Goal: Transaction & Acquisition: Purchase product/service

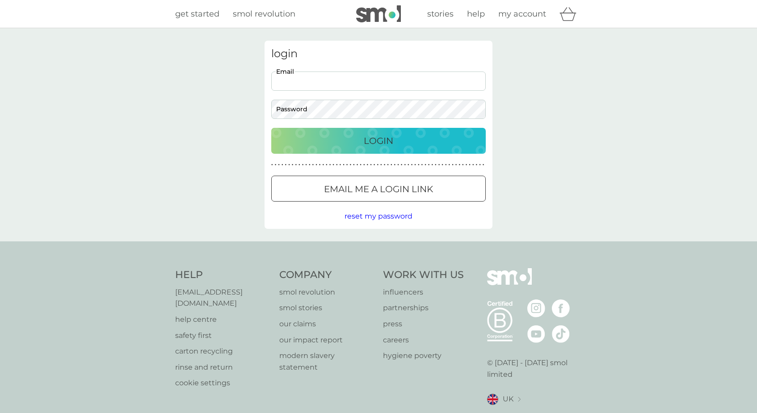
click at [532, 31] on div "login Email Password Login ● ● ● ● ● ● ● ● ● ● ● ● ● ● ● ● ● ● ● ● ● ● ● ● ● ● …" at bounding box center [378, 134] width 757 height 213
click at [436, 84] on input "Email" at bounding box center [378, 80] width 214 height 19
type input "lucyg@me.com"
click at [378, 140] on button "Login" at bounding box center [378, 141] width 214 height 26
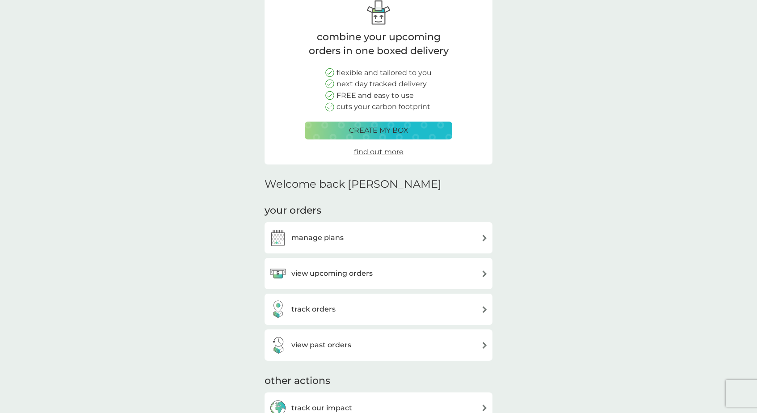
scroll to position [64, 0]
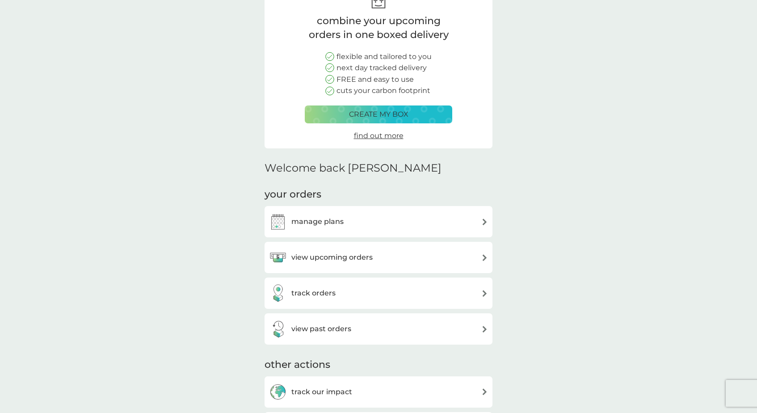
click at [333, 252] on h3 "view upcoming orders" at bounding box center [331, 258] width 81 height 12
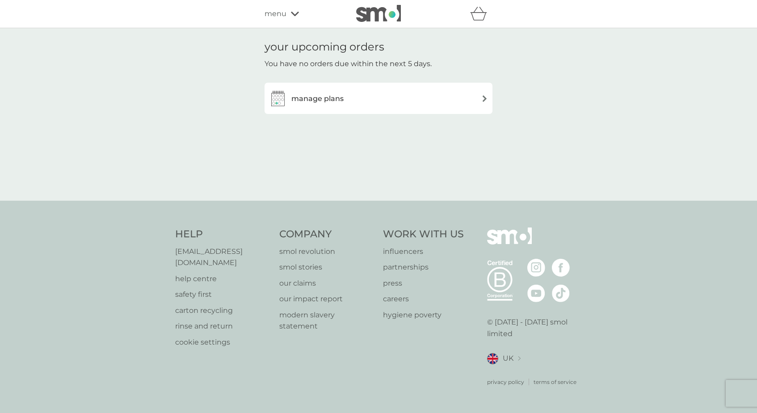
click at [372, 103] on div "manage plans" at bounding box center [378, 98] width 219 height 18
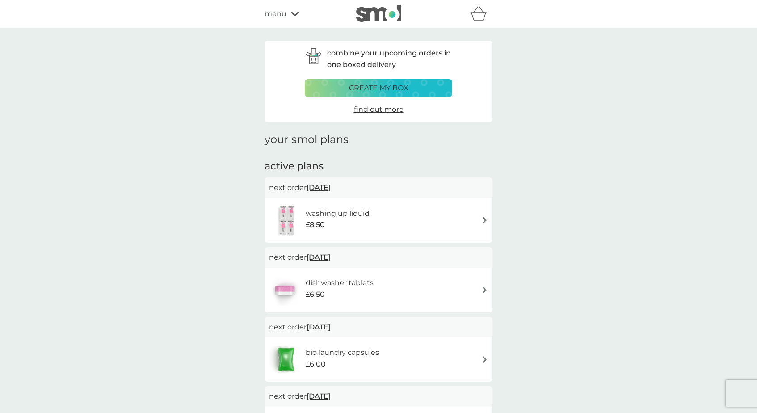
click at [462, 194] on div "next order 14 Oct 2025" at bounding box center [379, 187] width 228 height 21
click at [485, 210] on div "washing up liquid £8.50" at bounding box center [378, 220] width 219 height 31
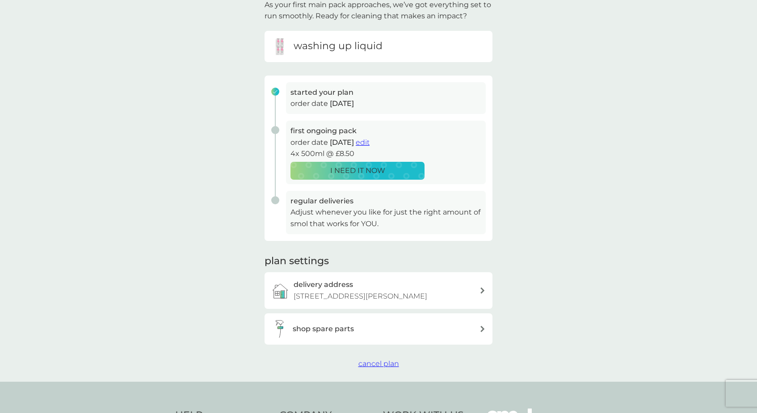
scroll to position [69, 0]
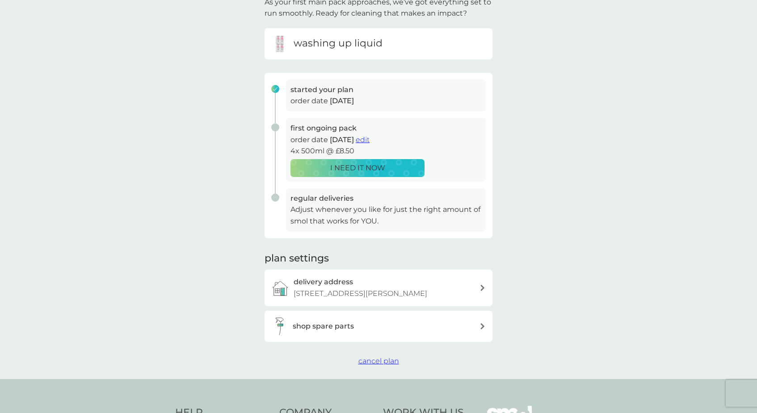
click at [323, 323] on h3 "shop spare parts" at bounding box center [323, 326] width 61 height 12
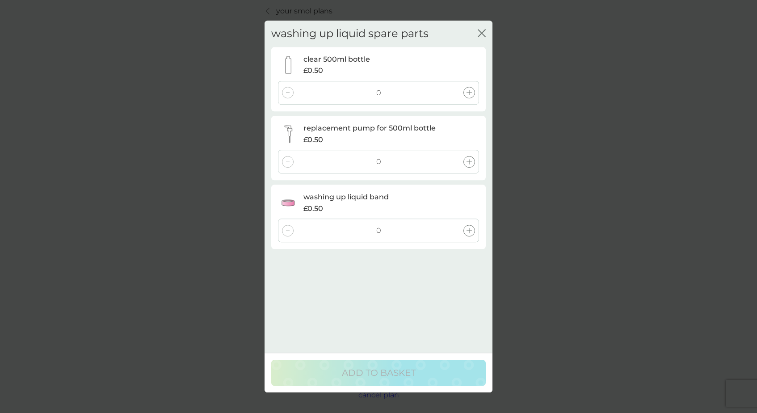
scroll to position [37, 0]
click at [482, 30] on icon "close" at bounding box center [482, 33] width 8 height 8
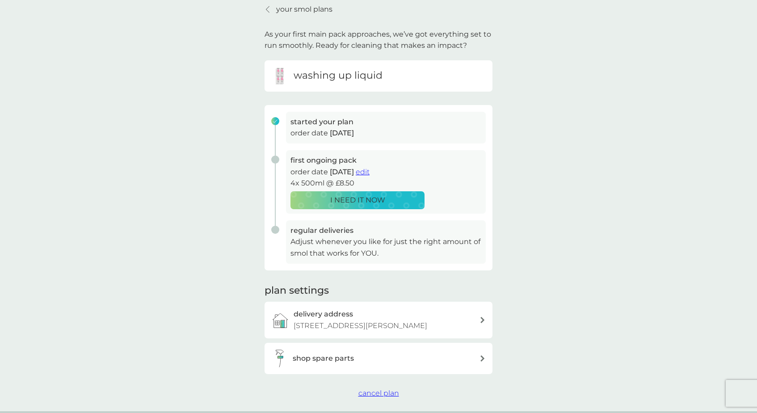
click at [362, 195] on p "I NEED IT NOW" at bounding box center [357, 200] width 55 height 12
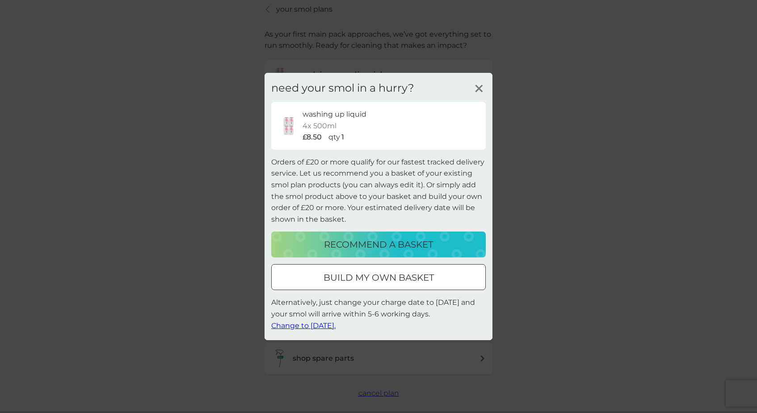
click at [478, 91] on line at bounding box center [478, 88] width 7 height 7
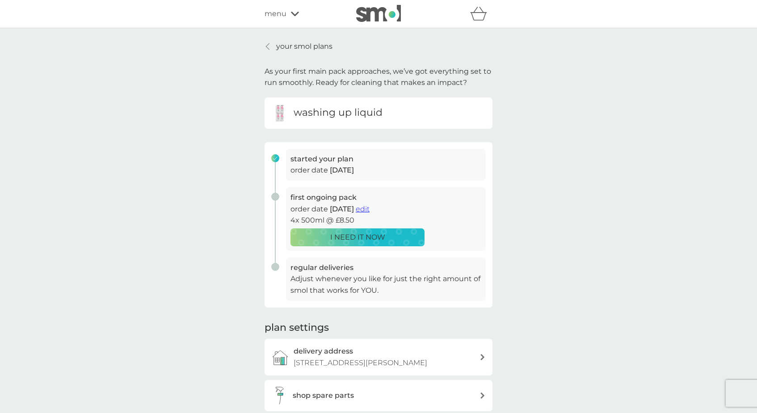
scroll to position [0, 0]
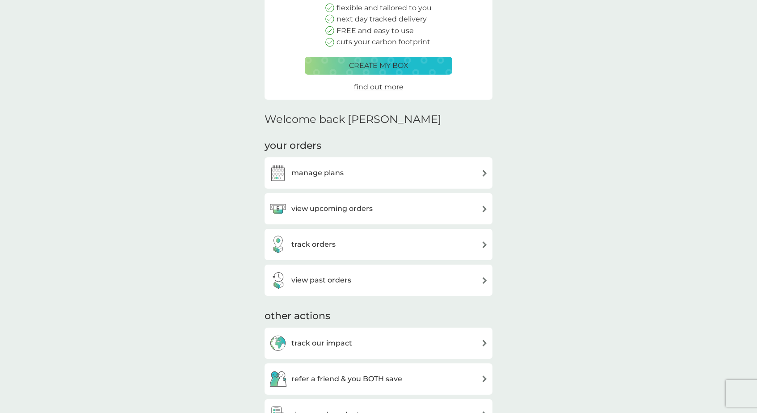
scroll to position [121, 0]
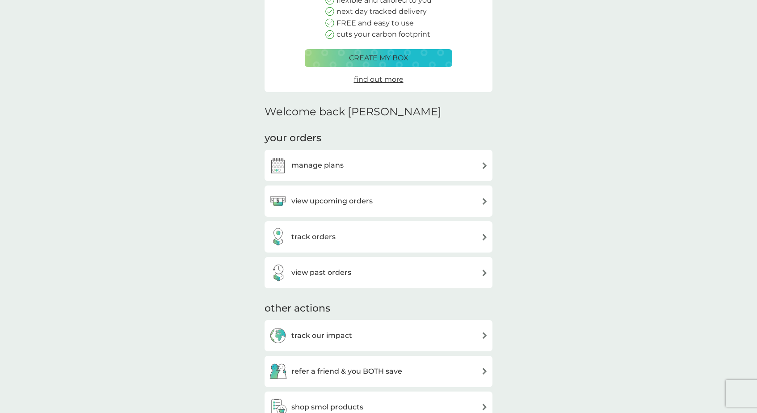
click at [329, 165] on h3 "manage plans" at bounding box center [317, 166] width 52 height 12
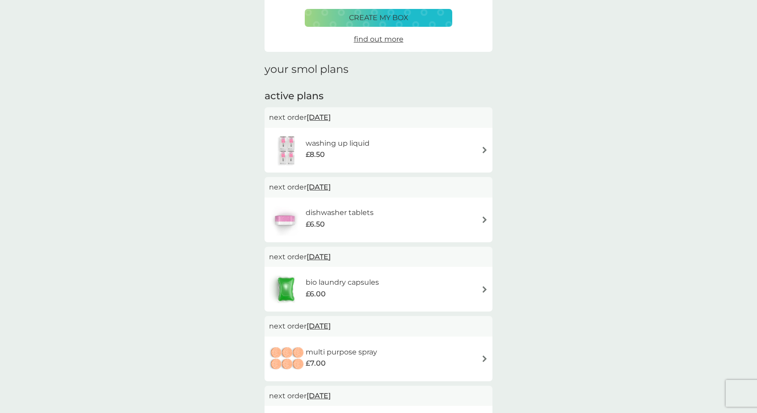
scroll to position [72, 0]
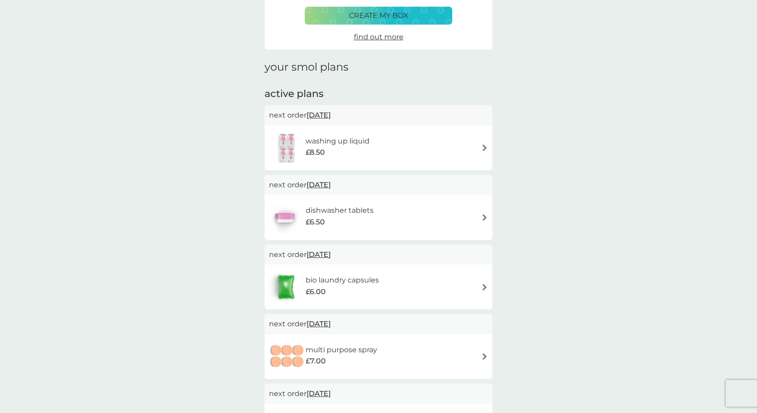
click at [424, 141] on div "washing up liquid £8.50" at bounding box center [378, 147] width 219 height 31
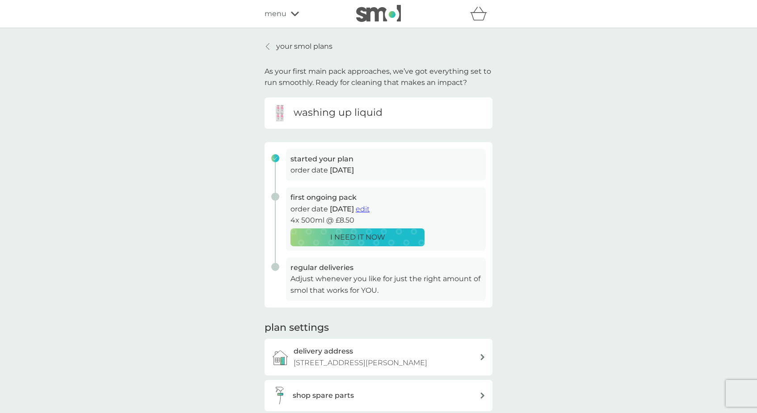
click at [367, 228] on button "I NEED IT NOW" at bounding box center [357, 237] width 134 height 18
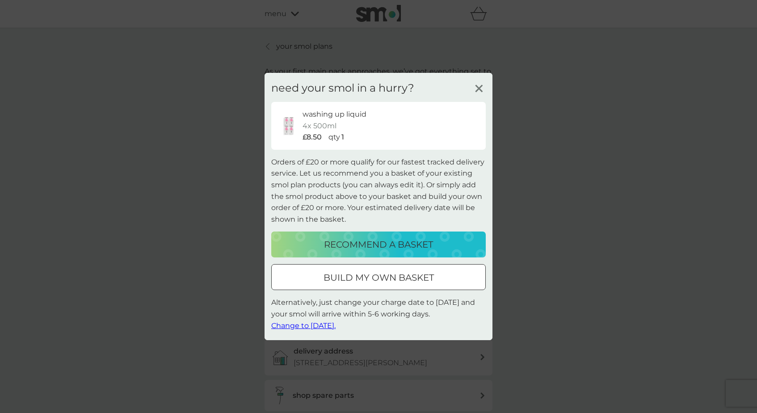
click at [359, 278] on p "build my own basket" at bounding box center [378, 277] width 110 height 14
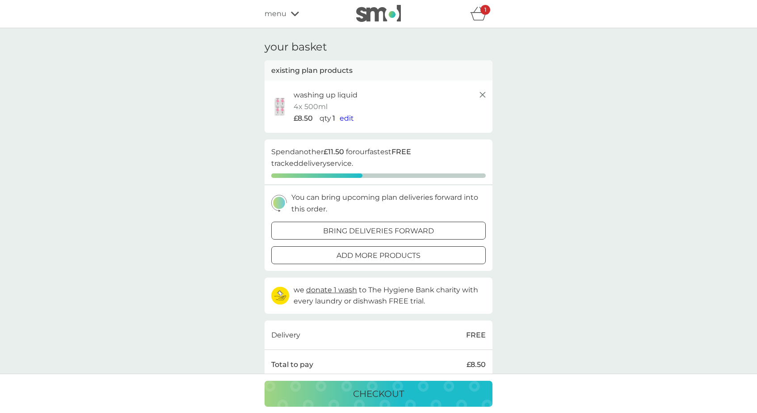
click at [378, 230] on div at bounding box center [378, 229] width 3 height 3
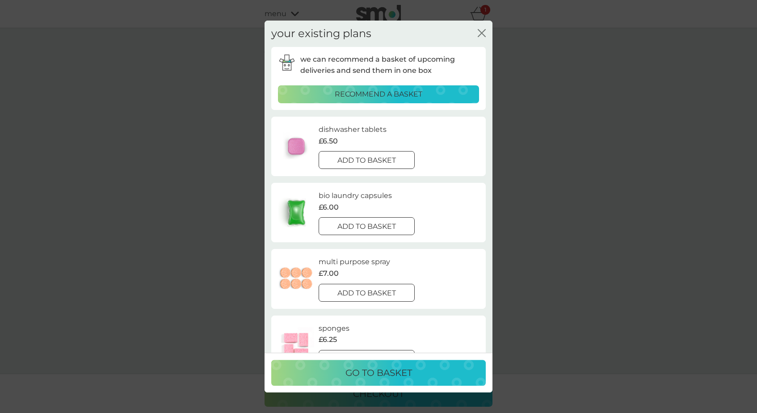
click at [372, 165] on button "add to basket" at bounding box center [367, 160] width 96 height 18
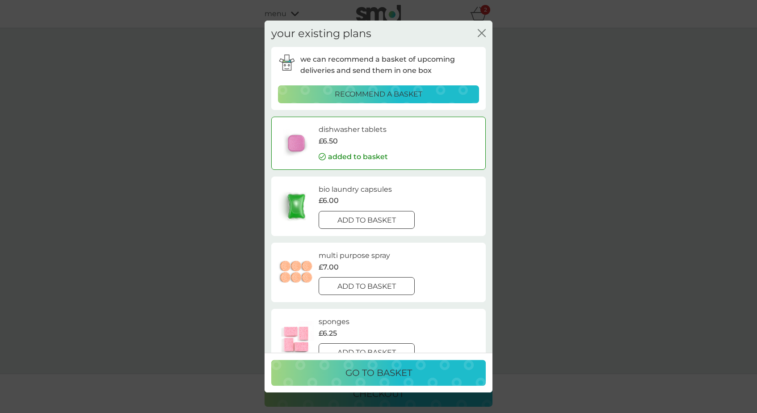
click at [373, 215] on div at bounding box center [366, 219] width 32 height 9
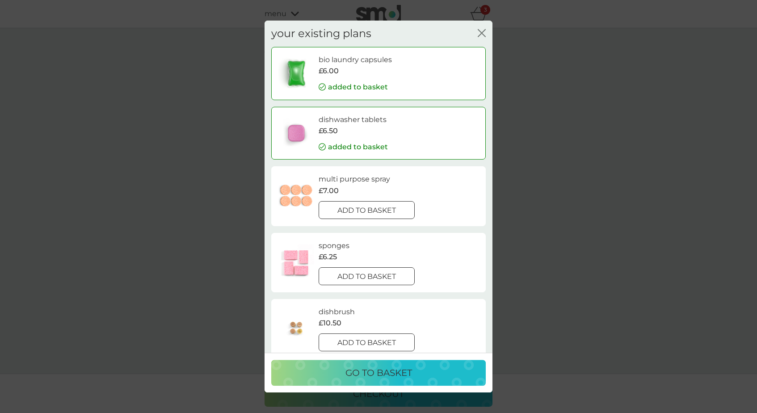
click at [376, 362] on button "go to basket" at bounding box center [378, 373] width 214 height 26
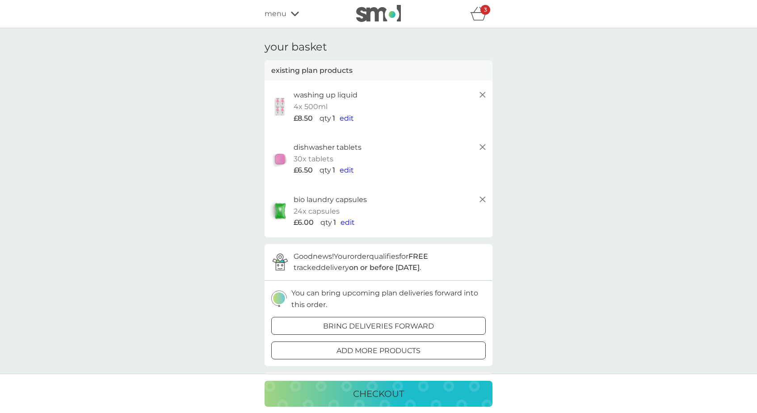
click at [397, 345] on p "add more products" at bounding box center [378, 351] width 84 height 12
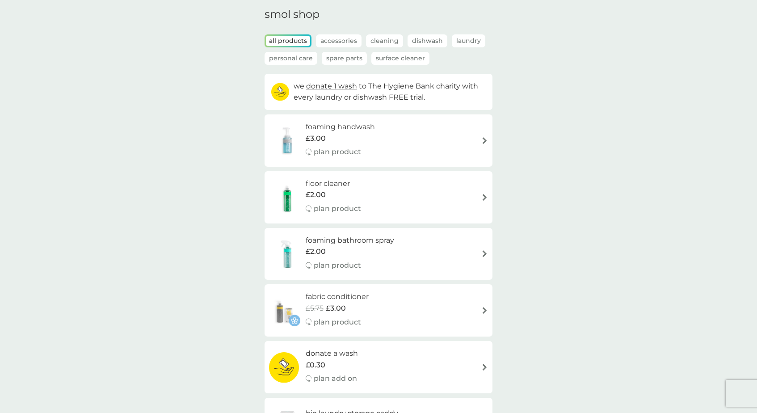
scroll to position [35, 0]
click at [441, 140] on div "foaming handwash £3.00 plan product" at bounding box center [378, 138] width 219 height 39
select select "119"
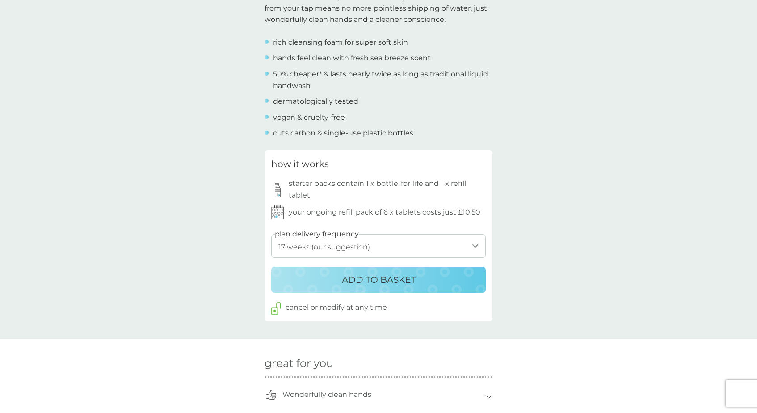
scroll to position [331, 0]
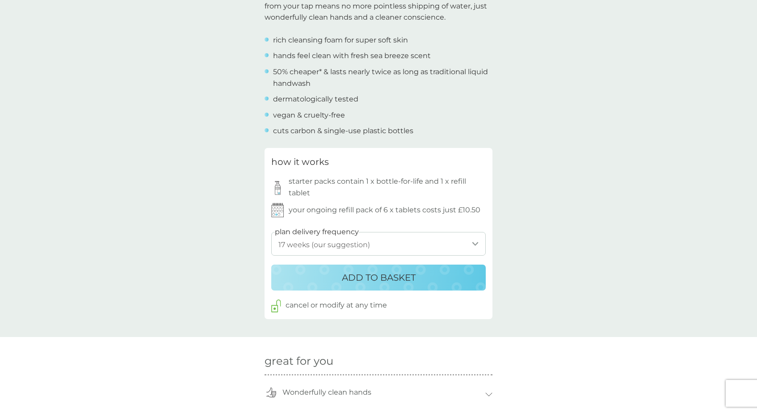
click at [374, 270] on p "ADD TO BASKET" at bounding box center [379, 277] width 74 height 14
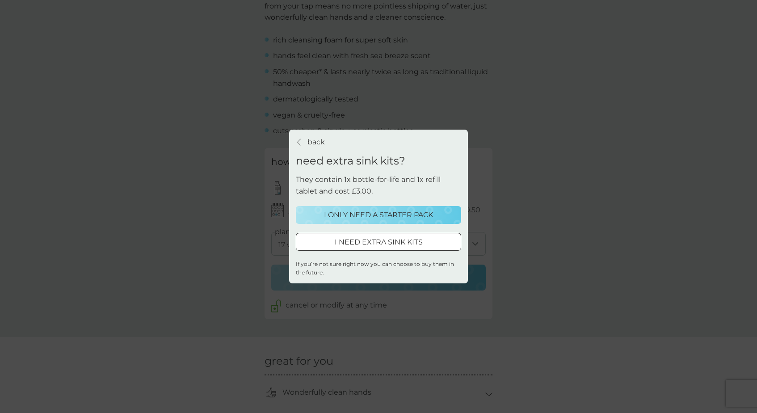
click at [399, 218] on p "I ONLY NEED A STARTER PACK" at bounding box center [378, 215] width 109 height 12
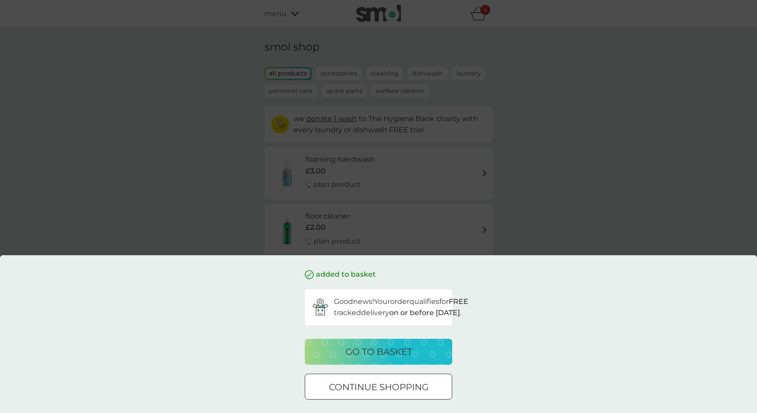
click at [386, 379] on button "continue shopping" at bounding box center [378, 387] width 147 height 26
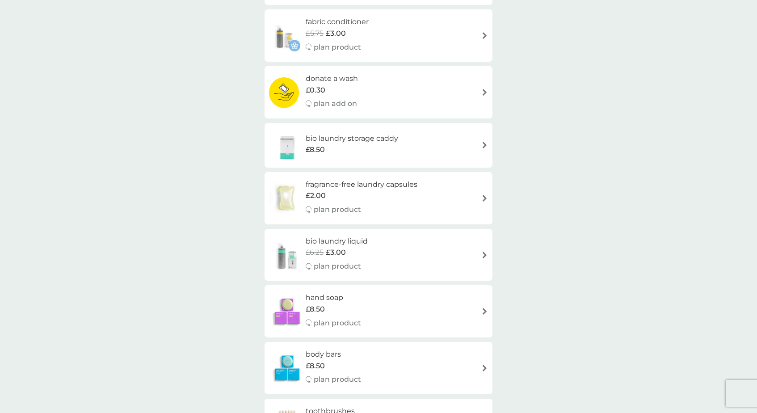
scroll to position [308, 0]
click at [433, 144] on div "bio laundry storage caddy £8.50" at bounding box center [378, 144] width 219 height 31
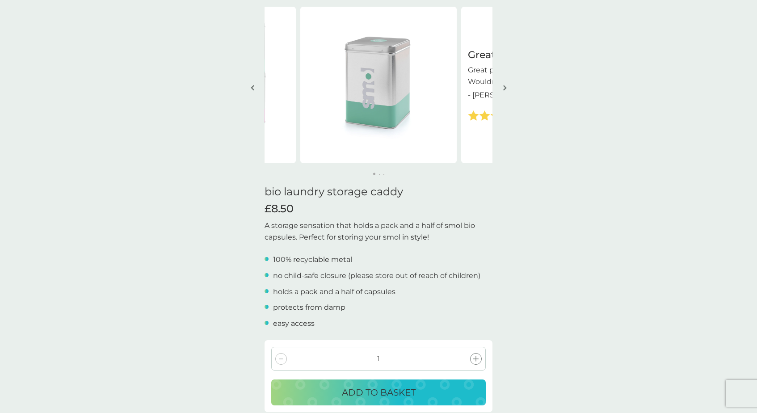
scroll to position [111, 0]
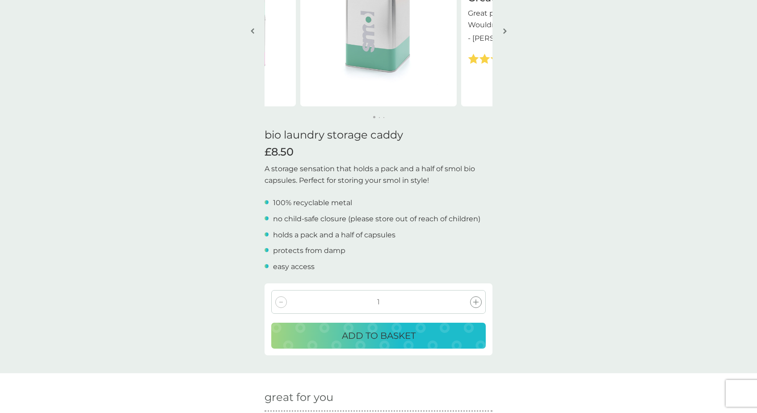
click at [379, 332] on p "ADD TO BASKET" at bounding box center [379, 335] width 74 height 14
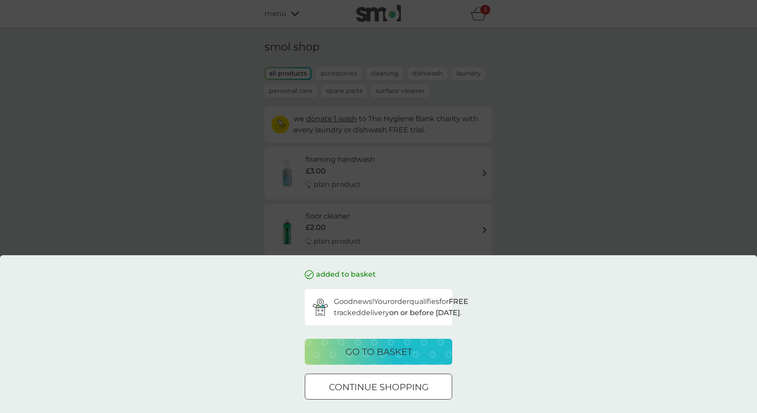
click at [375, 352] on p "go to basket" at bounding box center [378, 351] width 67 height 14
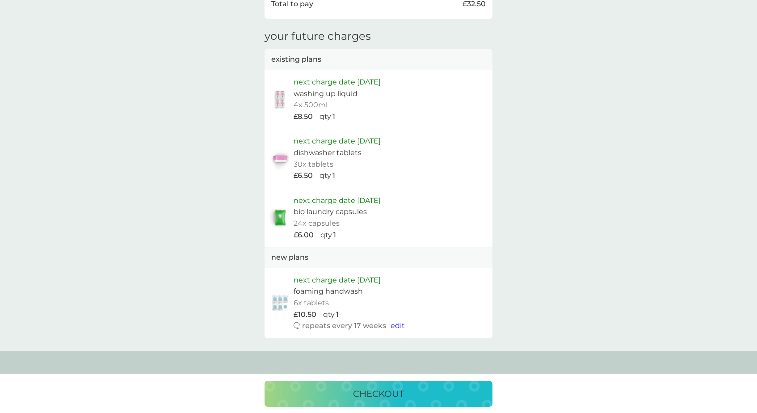
scroll to position [571, 0]
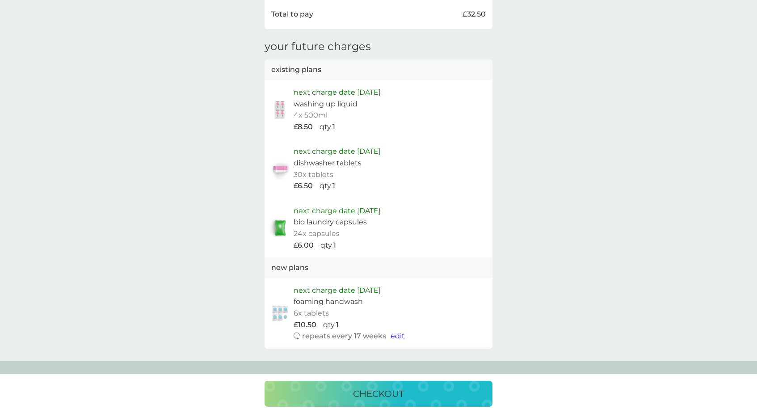
click at [389, 396] on p "checkout" at bounding box center [378, 393] width 51 height 14
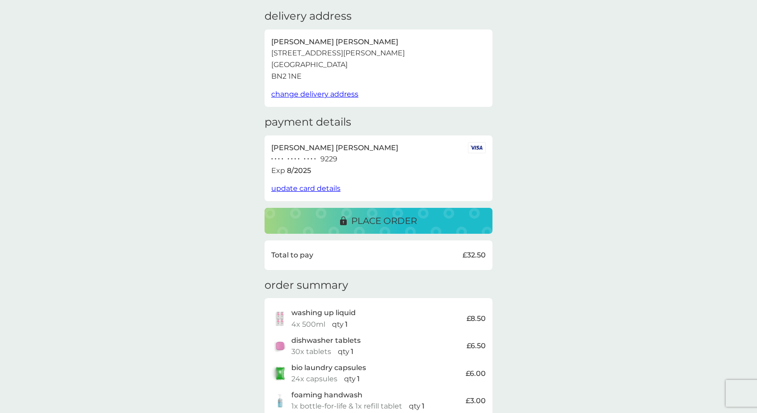
scroll to position [35, 0]
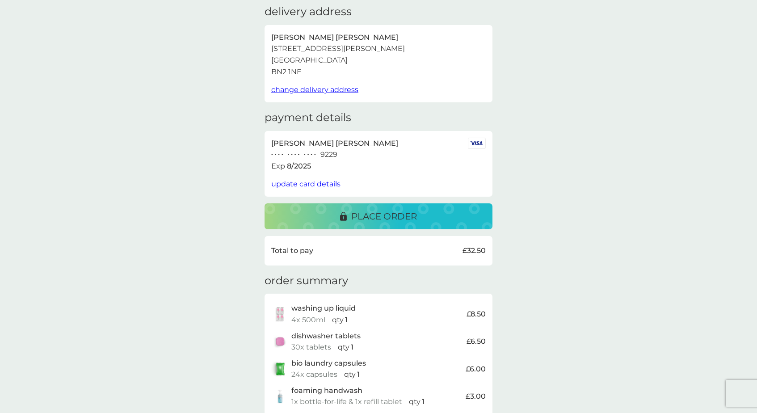
click at [321, 180] on span "update card details" at bounding box center [305, 184] width 69 height 8
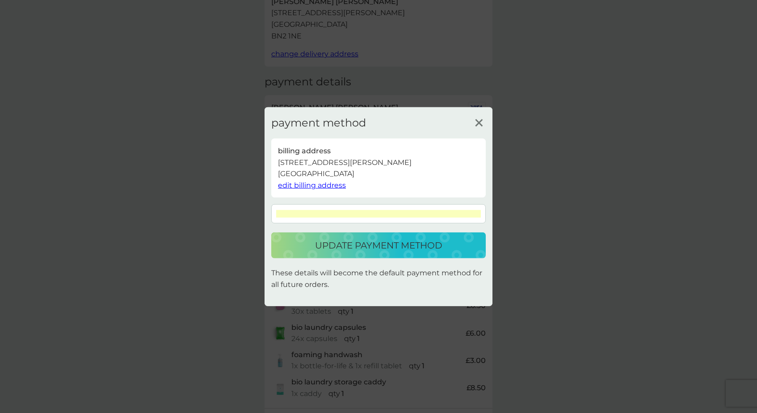
scroll to position [81, 0]
click at [386, 240] on p "update payment method" at bounding box center [378, 245] width 127 height 14
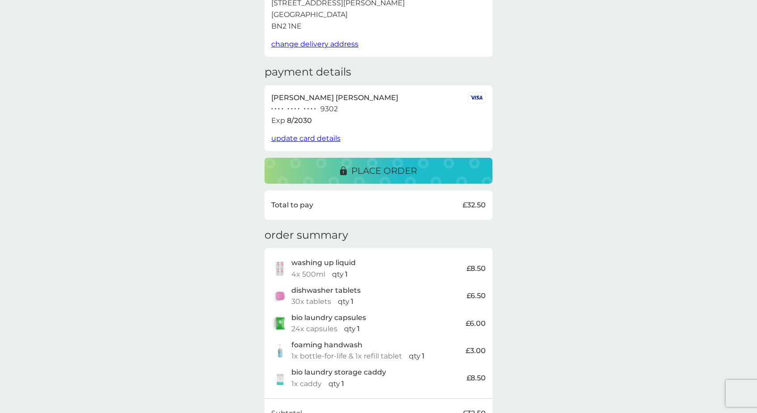
click at [384, 166] on p "place order" at bounding box center [384, 171] width 66 height 14
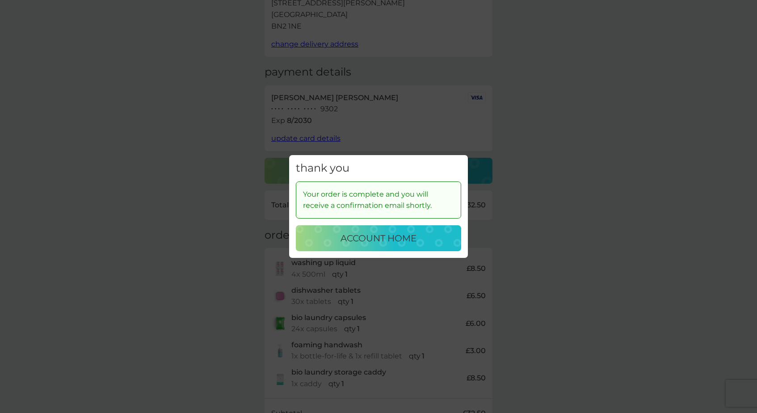
click at [376, 239] on p "account home" at bounding box center [378, 238] width 76 height 14
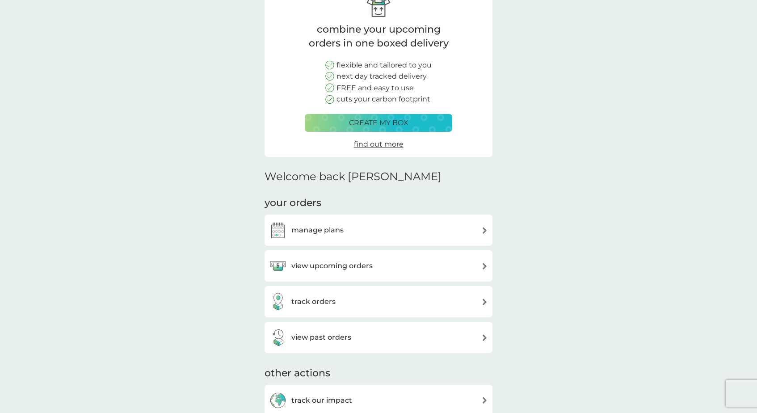
scroll to position [56, 0]
click at [328, 224] on h3 "manage plans" at bounding box center [317, 230] width 52 height 12
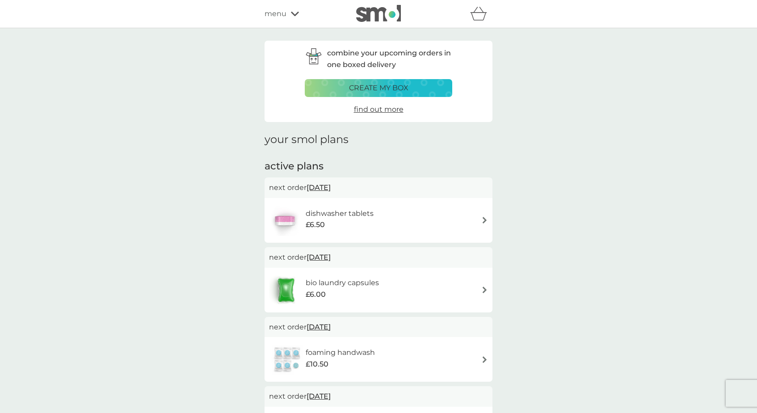
click at [276, 14] on span "menu" at bounding box center [276, 14] width 22 height 12
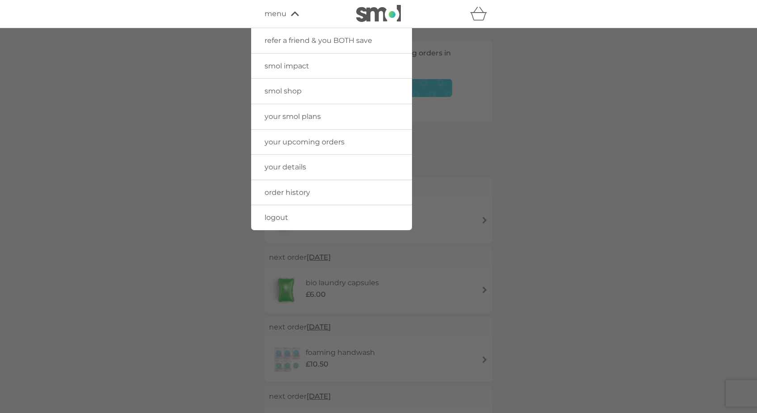
click at [287, 117] on span "your smol plans" at bounding box center [293, 116] width 56 height 8
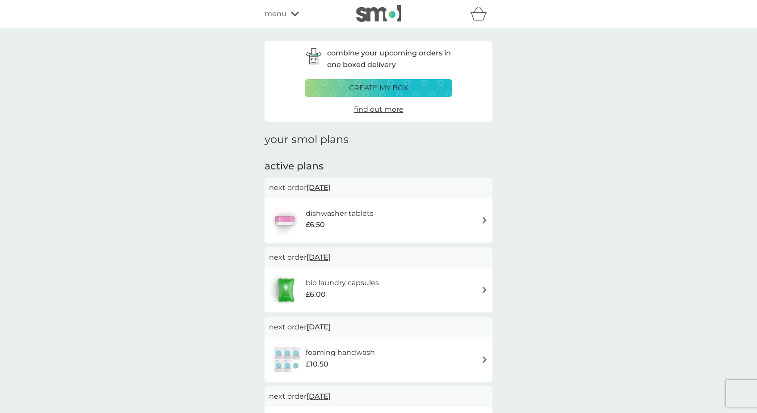
click at [280, 16] on span "menu" at bounding box center [276, 14] width 22 height 12
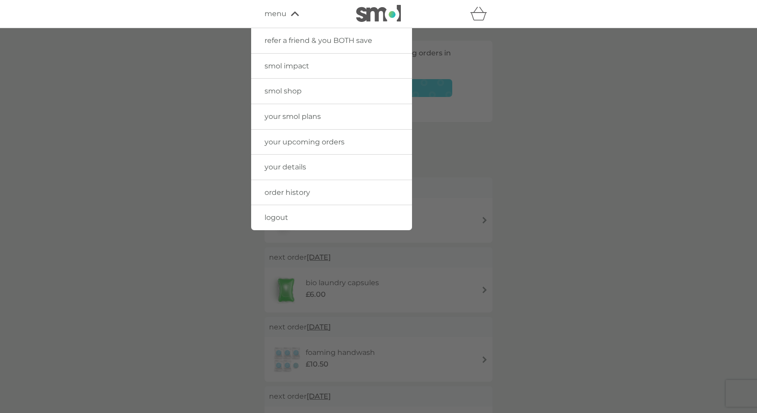
click at [286, 144] on span "your upcoming orders" at bounding box center [305, 142] width 80 height 8
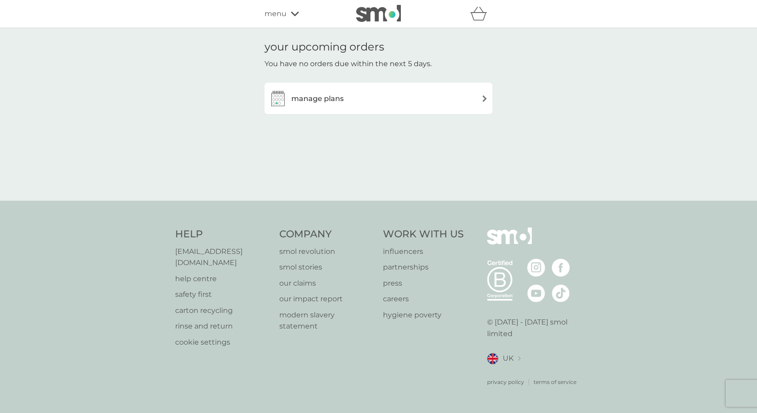
click at [279, 17] on span "menu" at bounding box center [276, 14] width 22 height 12
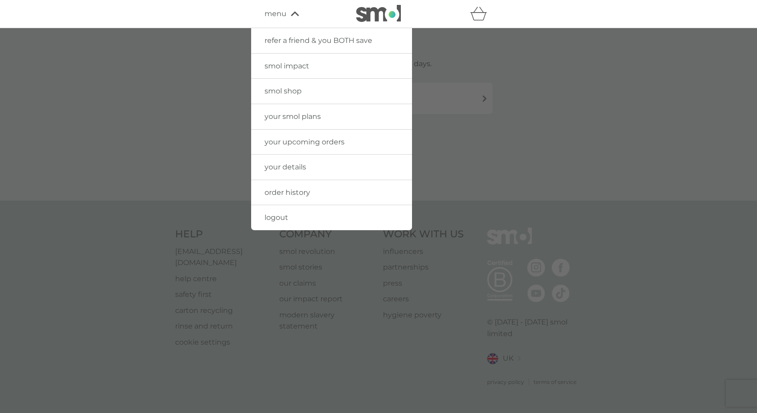
click at [280, 188] on span "order history" at bounding box center [288, 192] width 46 height 8
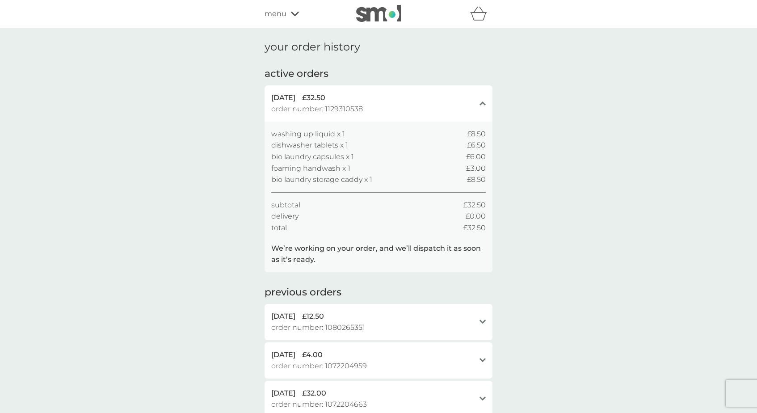
click at [280, 17] on span "menu" at bounding box center [276, 14] width 22 height 12
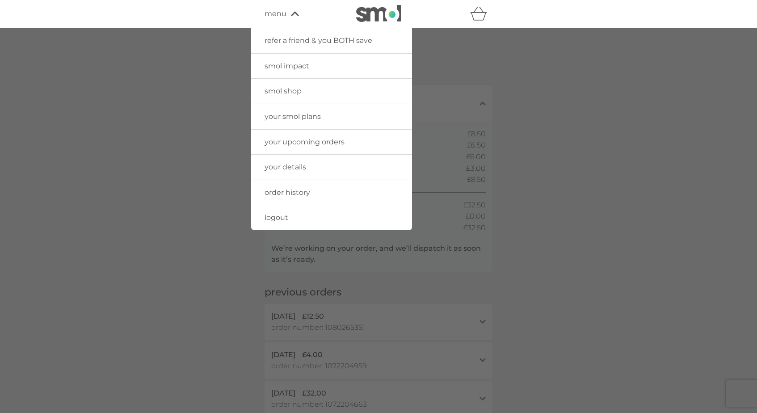
click at [286, 114] on span "your smol plans" at bounding box center [293, 116] width 56 height 8
